Goal: Transaction & Acquisition: Purchase product/service

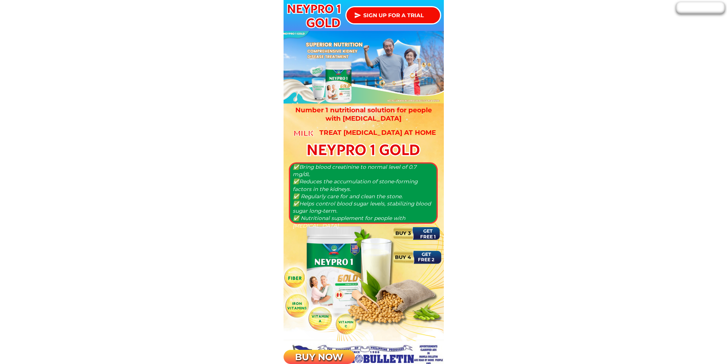
scroll to position [305, 0]
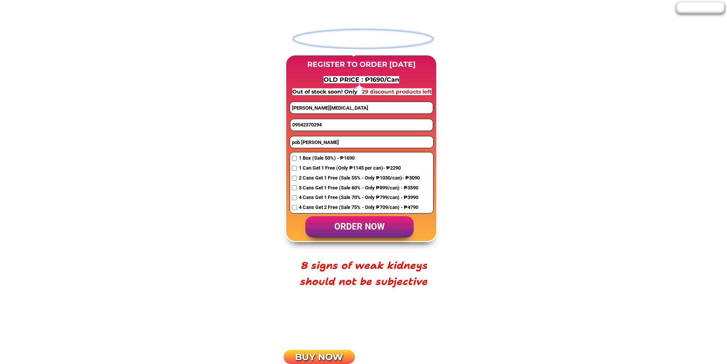
scroll to position [611, 0]
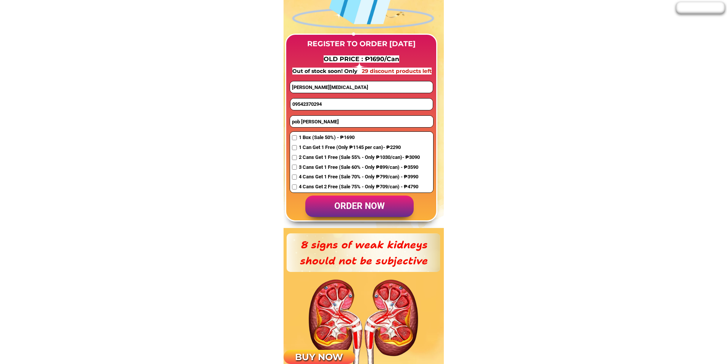
click at [323, 100] on input "09542370294" at bounding box center [361, 103] width 142 height 11
paste input "02051788"
type input "09502051788"
drag, startPoint x: 344, startPoint y: 88, endPoint x: 222, endPoint y: 79, distance: 122.5
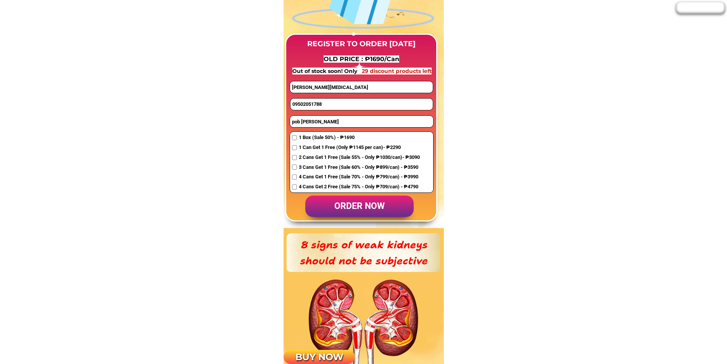
paste input "Sittienaida Abdulrashid"
type input "Sittienaida Abdulrashid"
click at [325, 119] on input "pob [PERSON_NAME]" at bounding box center [361, 121] width 143 height 11
paste input "Sagonsongan AREA2 BLOCK1 LOT3 marawi city lanao del sur"
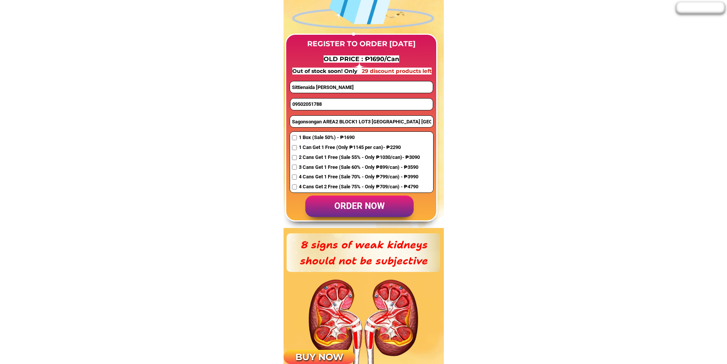
type input "Sagonsongan AREA2 BLOCK1 LOT3 marawi city lanao del sur"
click at [295, 145] on input "checkbox" at bounding box center [294, 147] width 5 height 5
checkbox input "true"
click at [359, 208] on p "order now" at bounding box center [359, 206] width 108 height 22
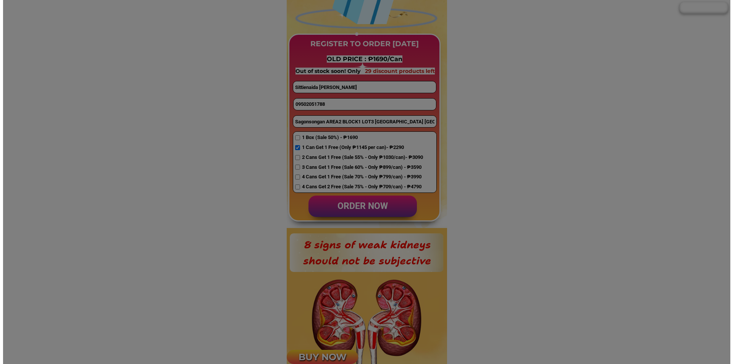
scroll to position [0, 0]
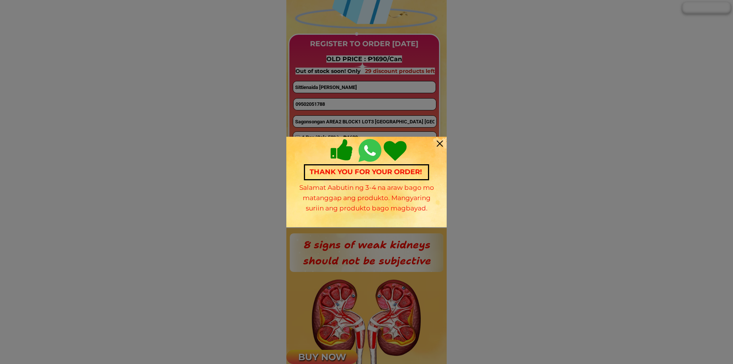
click at [432, 143] on div "Thank you for your order! Salamat Aabutin ng 3-4 na araw bago mo matanggap ang …" at bounding box center [366, 182] width 160 height 90
click at [440, 145] on div at bounding box center [440, 143] width 6 height 6
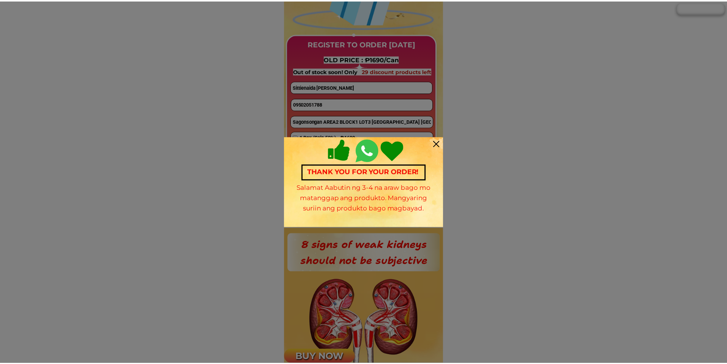
scroll to position [611, 0]
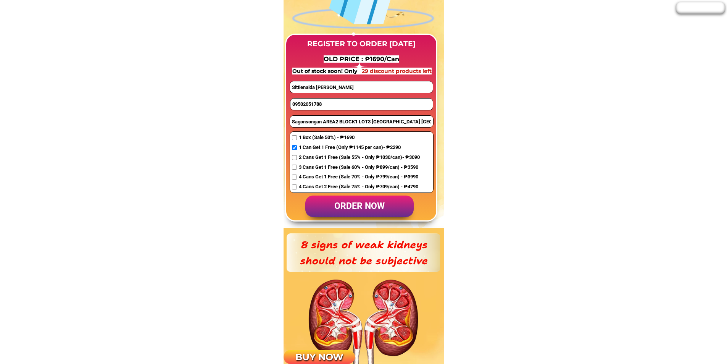
click at [320, 102] on input "09502051788" at bounding box center [361, 103] width 142 height 11
paste input "933 813 3108"
click at [295, 104] on input "933 813 3108" at bounding box center [361, 103] width 142 height 11
click at [307, 104] on input "0933 813 3108" at bounding box center [361, 103] width 142 height 11
click at [316, 104] on input "0933813 3108" at bounding box center [361, 103] width 142 height 11
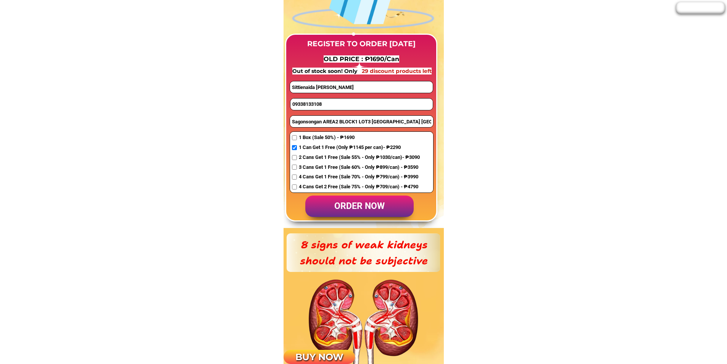
type input "09338133108"
click at [329, 87] on input "Sittienaida Abdulrashid" at bounding box center [361, 86] width 142 height 11
click at [314, 120] on input "Sagonsongan AREA2 BLOCK1 LOT3 marawi city lanao del sur" at bounding box center [361, 121] width 143 height 11
paste input "Purok 1 ibaba san francisco Victoria laguna"
type input "Purok 1 ibaba san francisco Victoria laguna"
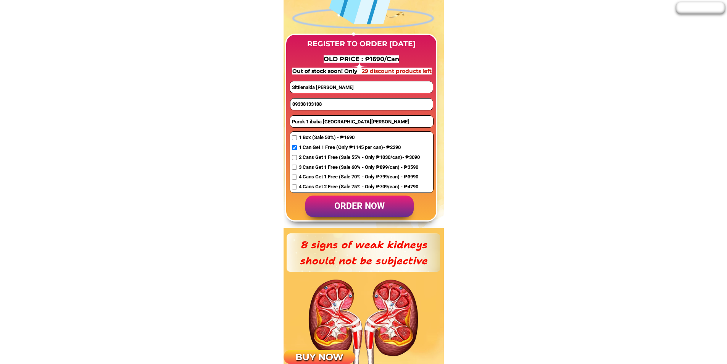
click at [321, 87] on input "Sittienaida Abdulrashid" at bounding box center [361, 86] width 142 height 11
paste input "Roel macalinao"
type input "Roel macalinao"
click at [307, 136] on span "1 Box (Sale 50%) - ₱1690" at bounding box center [359, 138] width 121 height 8
checkbox input "true"
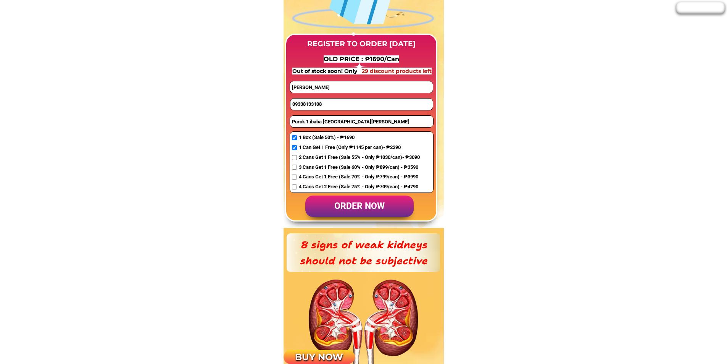
click at [357, 208] on p "order now" at bounding box center [359, 206] width 108 height 22
click at [299, 104] on input "09338133108" at bounding box center [361, 103] width 142 height 11
click at [305, 104] on input "09338133108" at bounding box center [361, 103] width 142 height 11
click at [310, 105] on input "09338133108" at bounding box center [361, 103] width 142 height 11
click at [316, 103] on input "09338133108" at bounding box center [361, 103] width 142 height 11
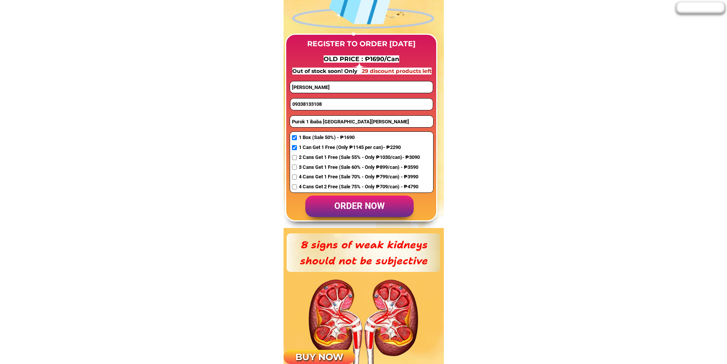
click at [318, 104] on input "09338133108" at bounding box center [361, 103] width 142 height 11
click at [321, 105] on input "09338133108" at bounding box center [361, 103] width 142 height 11
click at [323, 105] on input "09338133108" at bounding box center [361, 103] width 142 height 11
click at [298, 104] on input "09338133108" at bounding box center [361, 103] width 142 height 11
click at [305, 104] on input "09338133108" at bounding box center [361, 103] width 142 height 11
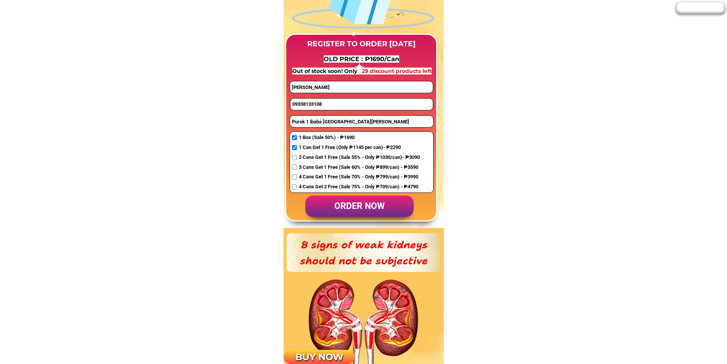
click at [310, 104] on input "09338133108" at bounding box center [361, 103] width 142 height 11
click at [315, 104] on input "09338133108" at bounding box center [361, 103] width 142 height 11
click at [317, 104] on input "09338133108" at bounding box center [361, 103] width 142 height 11
click at [319, 105] on input "09338133108" at bounding box center [361, 103] width 142 height 11
click at [325, 105] on input "09338133108" at bounding box center [361, 103] width 142 height 11
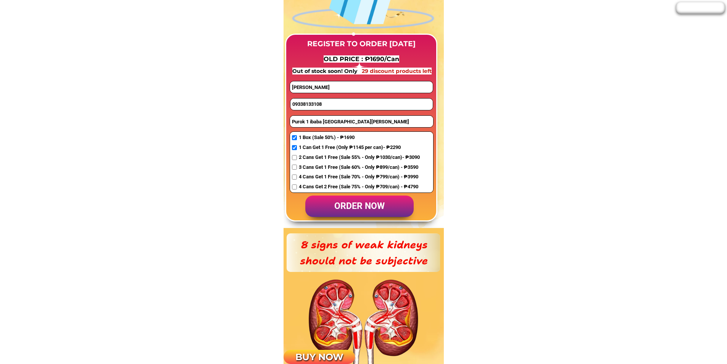
click at [349, 108] on input "09338133108" at bounding box center [361, 103] width 142 height 11
click at [336, 106] on input "09338133108" at bounding box center [361, 103] width 142 height 11
click at [287, 104] on div at bounding box center [361, 128] width 152 height 188
click at [318, 105] on input "09338133108" at bounding box center [361, 103] width 142 height 11
click at [314, 105] on input "09338133108" at bounding box center [361, 103] width 142 height 11
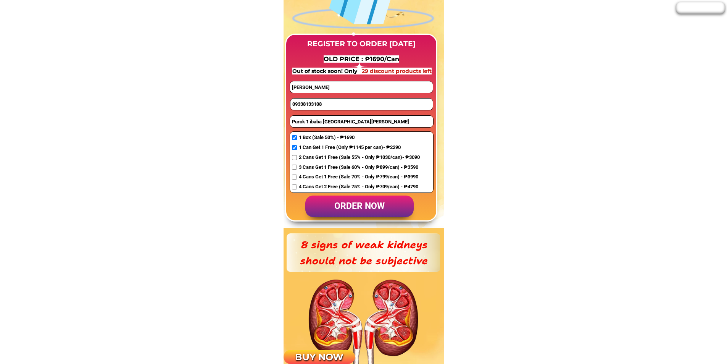
click at [308, 104] on input "09338133108" at bounding box center [361, 103] width 142 height 11
click at [303, 104] on input "09338133108" at bounding box center [361, 103] width 142 height 11
click at [300, 104] on input "09338133108" at bounding box center [361, 103] width 142 height 11
click at [298, 104] on input "09338133108" at bounding box center [361, 103] width 142 height 11
click at [295, 105] on input "09338133108" at bounding box center [361, 103] width 142 height 11
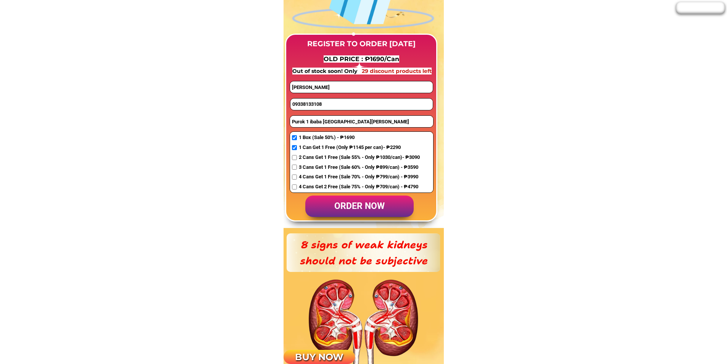
click at [294, 103] on input "09338133108" at bounding box center [361, 103] width 142 height 11
type input "09338133108"
click at [369, 210] on p "order now" at bounding box center [359, 206] width 108 height 22
